Goal: Task Accomplishment & Management: Complete application form

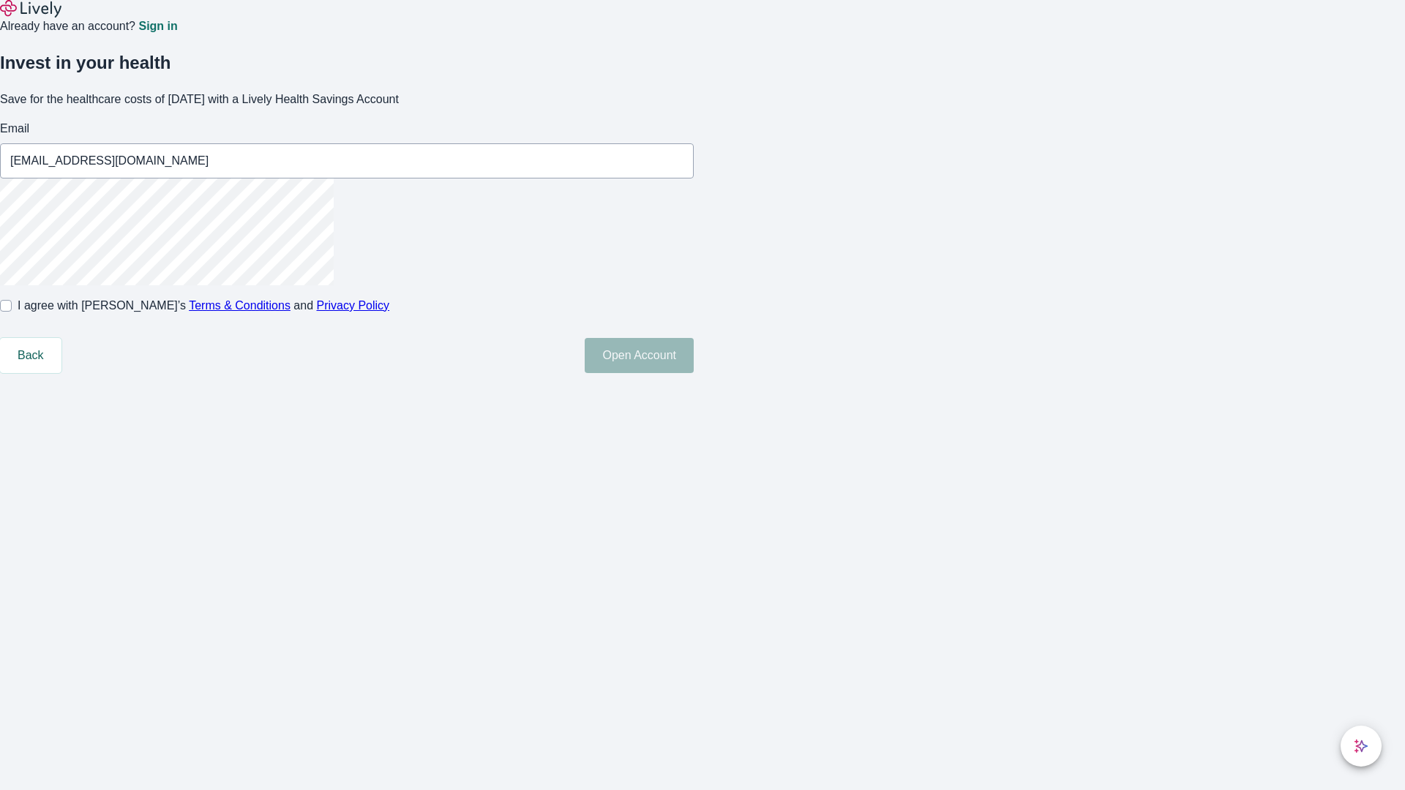
click at [12, 312] on input "I agree with Lively’s Terms & Conditions and Privacy Policy" at bounding box center [6, 306] width 12 height 12
checkbox input "true"
click at [693, 373] on button "Open Account" at bounding box center [638, 355] width 109 height 35
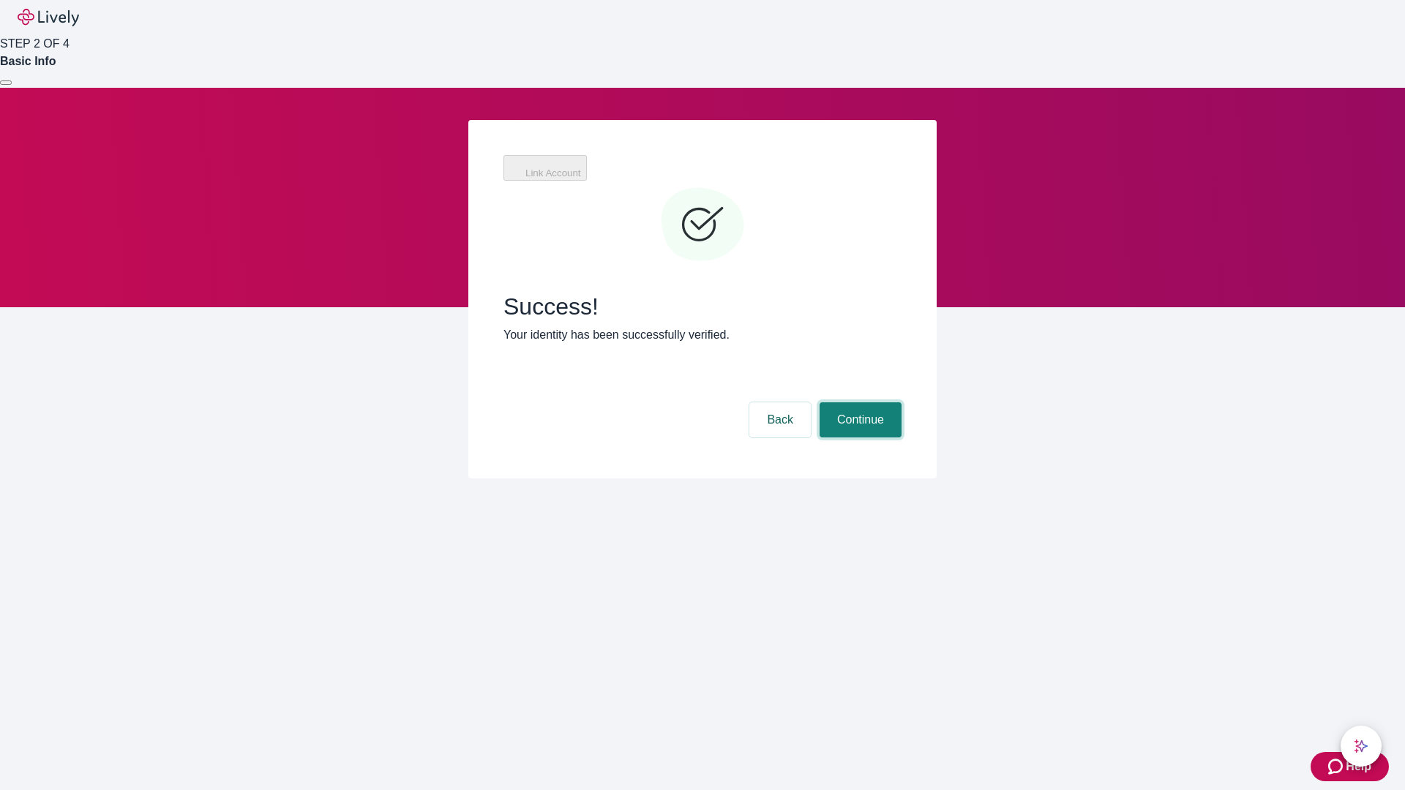
click at [858, 402] on button "Continue" at bounding box center [860, 419] width 82 height 35
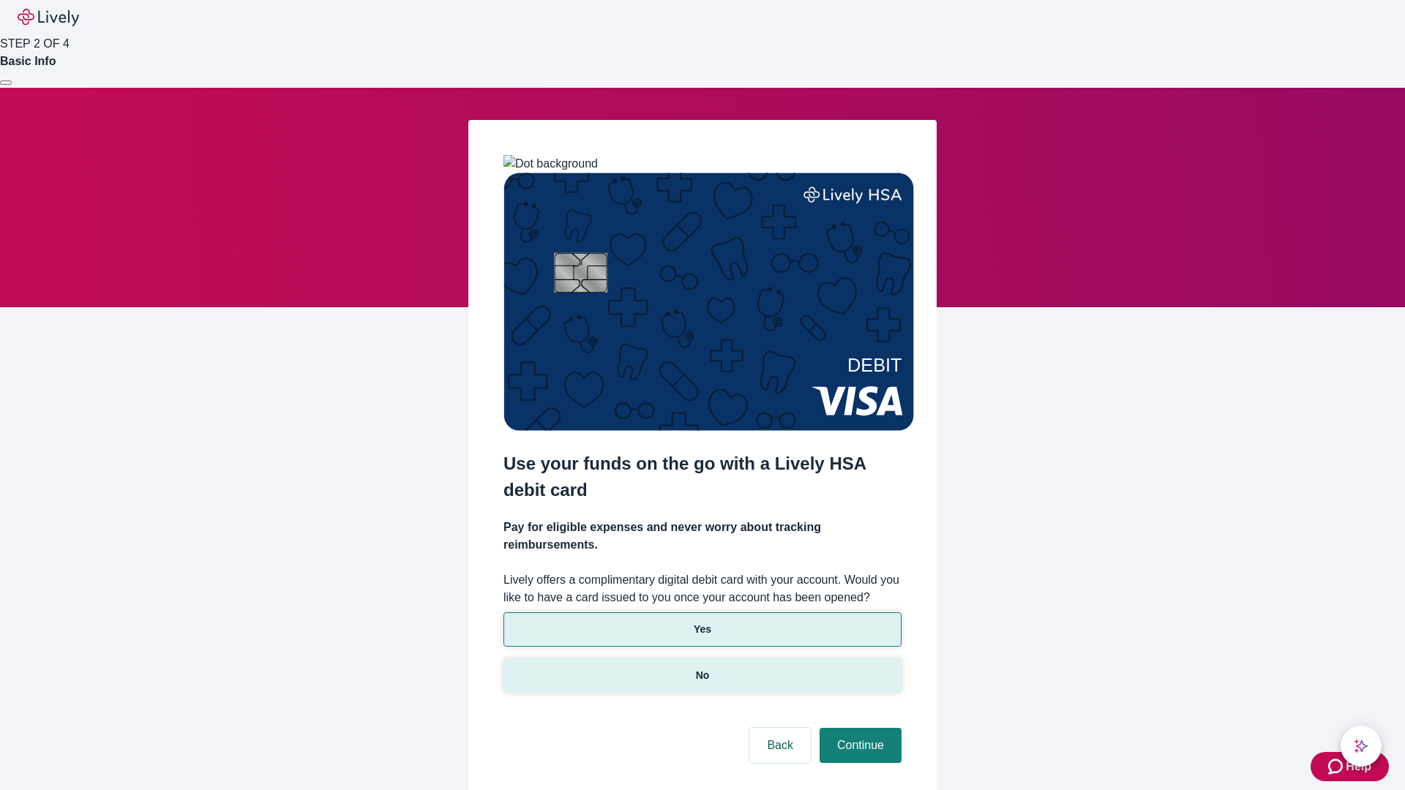
click at [702, 668] on p "No" at bounding box center [703, 675] width 14 height 15
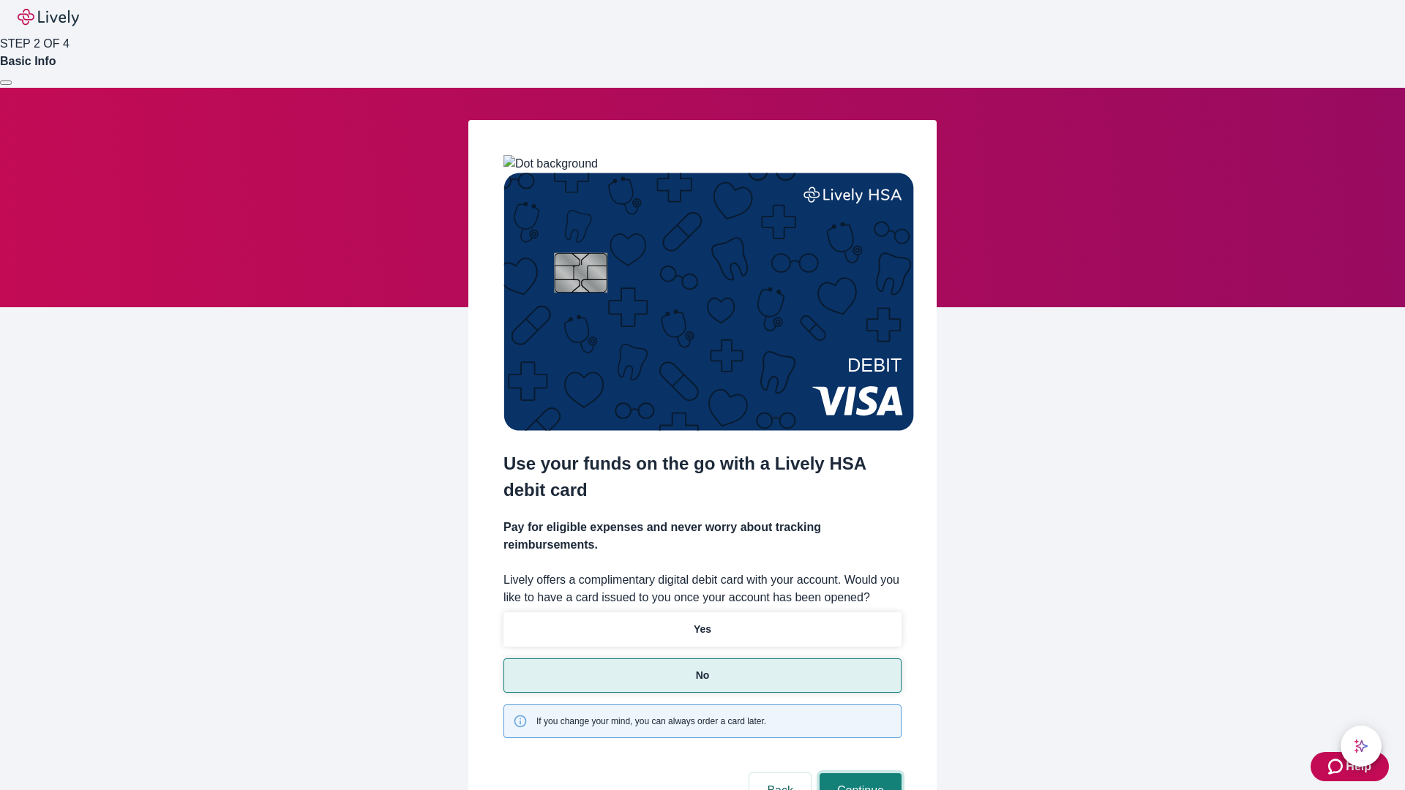
click at [858, 773] on button "Continue" at bounding box center [860, 790] width 82 height 35
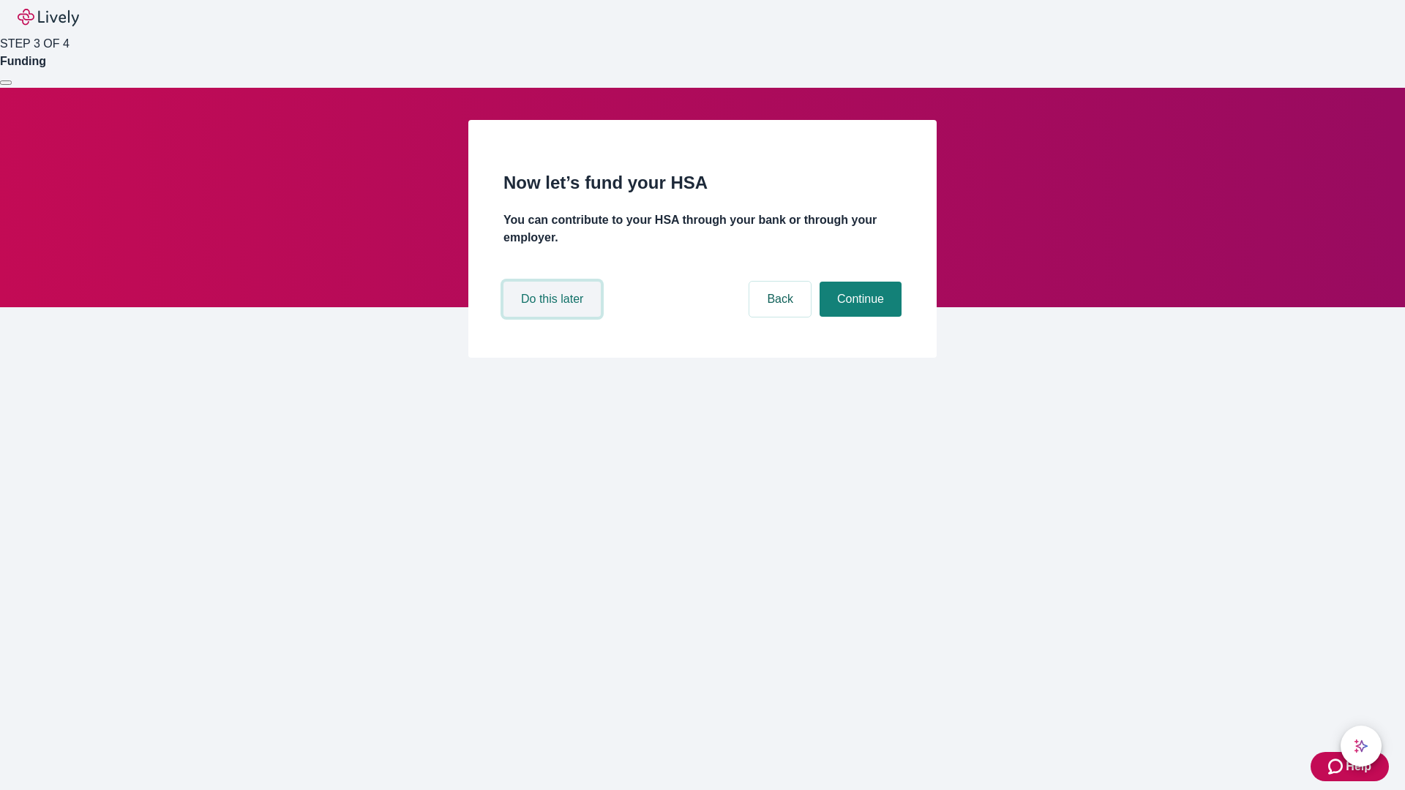
click at [554, 317] on button "Do this later" at bounding box center [551, 299] width 97 height 35
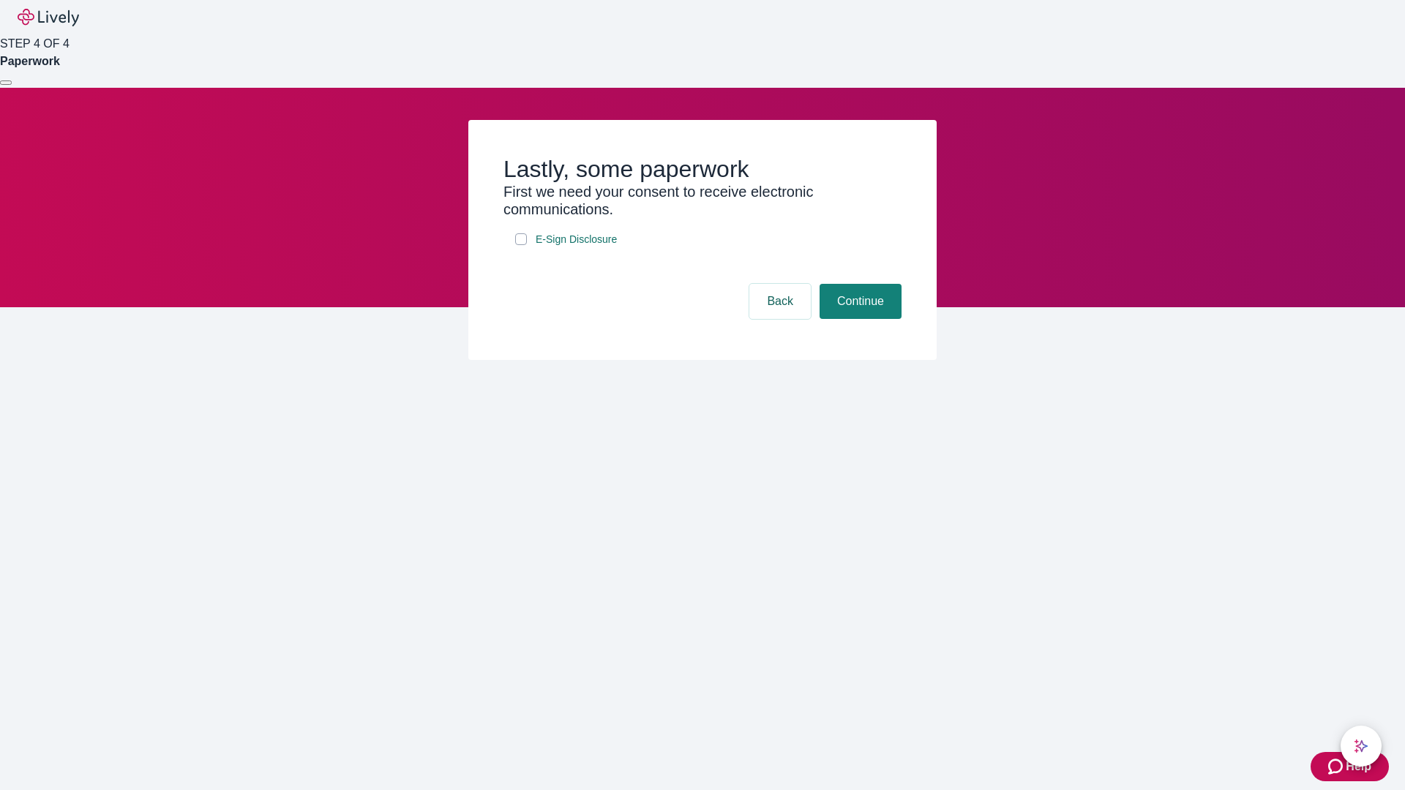
click at [521, 245] on input "E-Sign Disclosure" at bounding box center [521, 239] width 12 height 12
checkbox input "true"
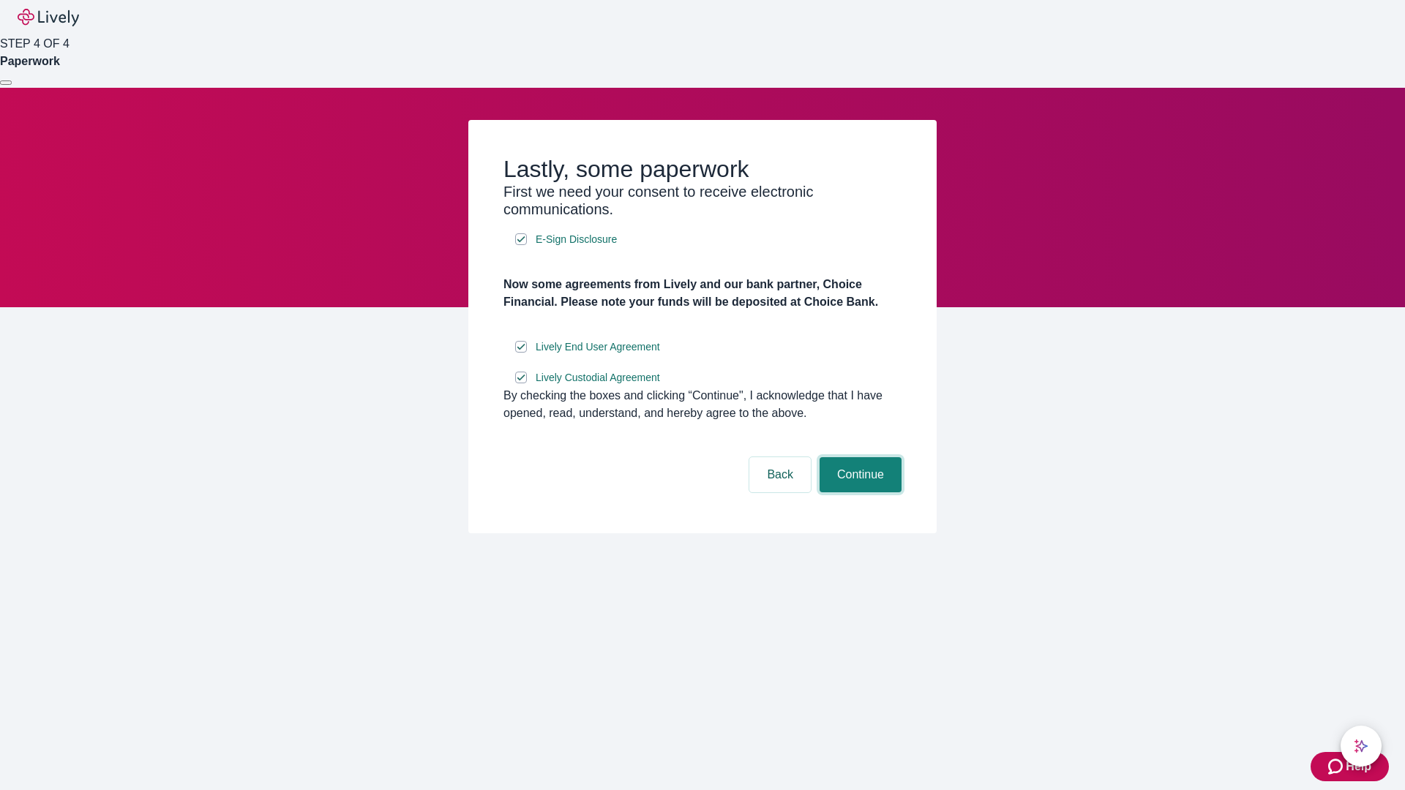
click at [858, 492] on button "Continue" at bounding box center [860, 474] width 82 height 35
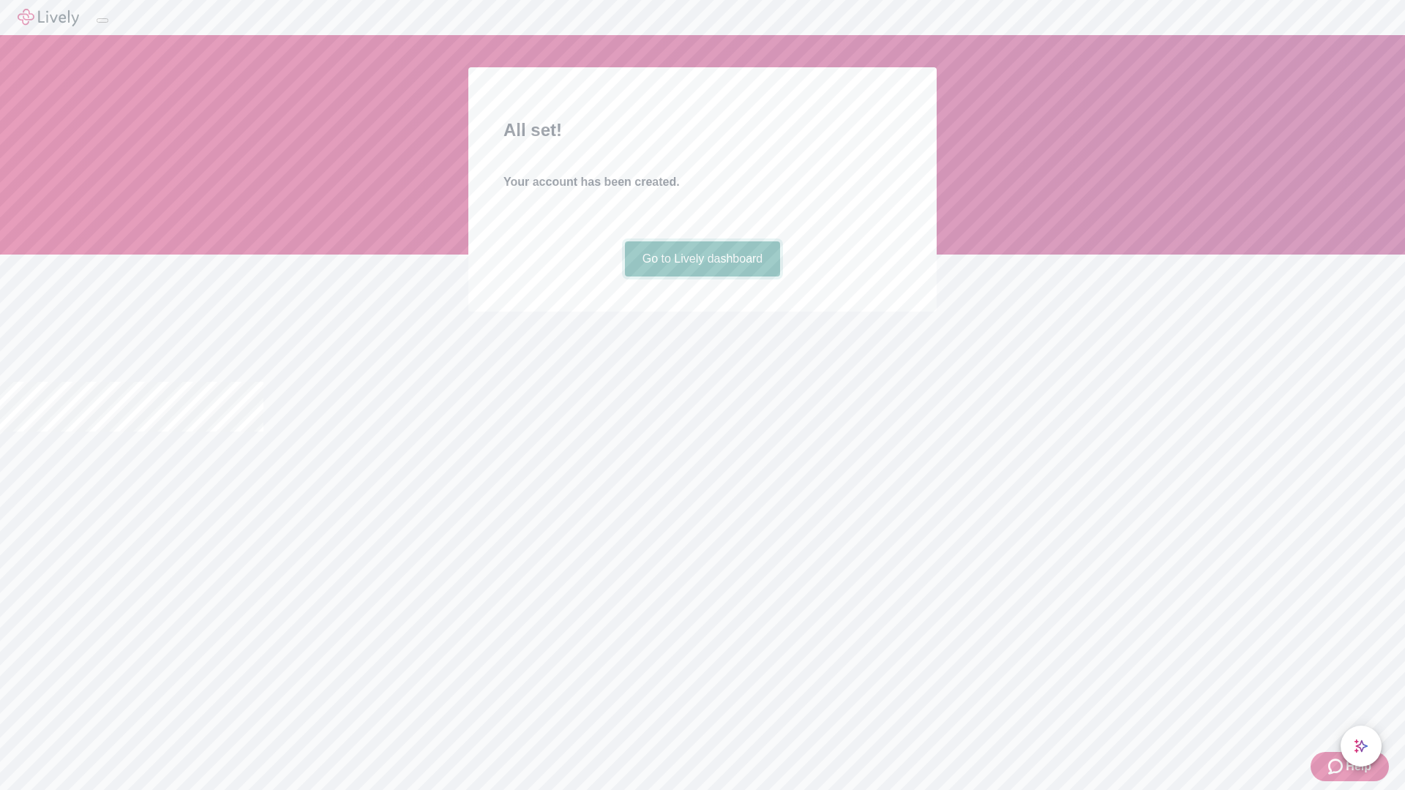
click at [702, 277] on link "Go to Lively dashboard" at bounding box center [703, 258] width 156 height 35
